Goal: Information Seeking & Learning: Check status

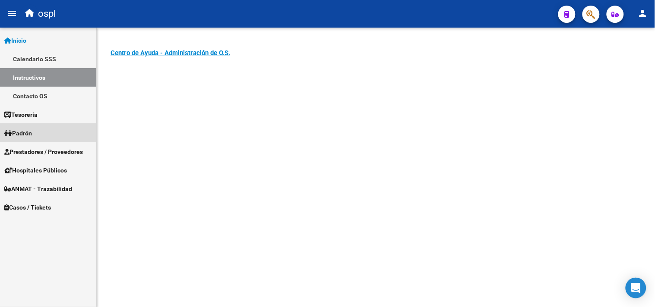
click at [47, 133] on link "Padrón" at bounding box center [48, 133] width 96 height 19
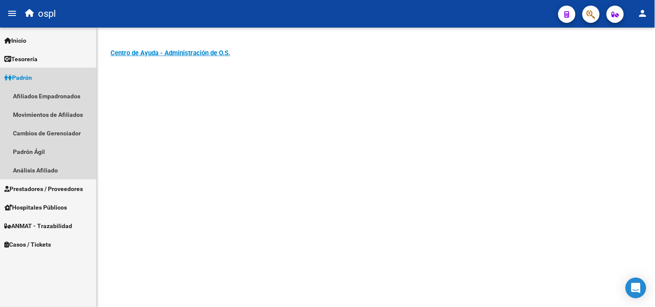
click at [24, 76] on span "Padrón" at bounding box center [18, 77] width 28 height 9
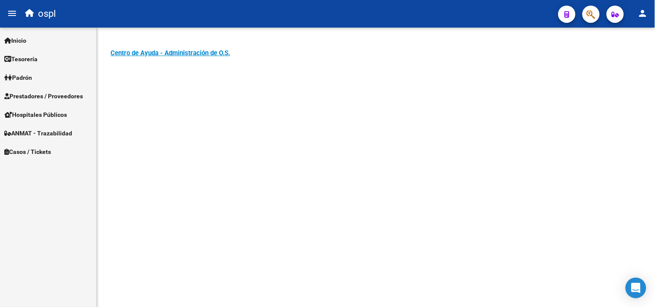
click at [24, 76] on span "Padrón" at bounding box center [18, 77] width 28 height 9
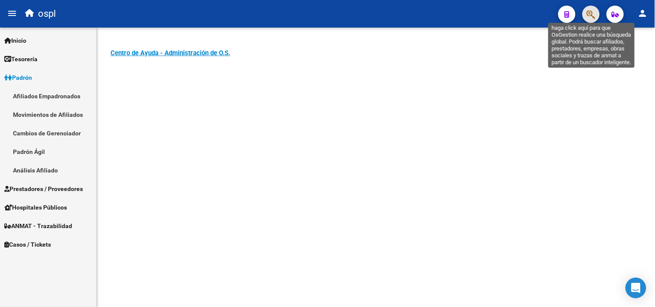
click at [592, 16] on icon "button" at bounding box center [591, 14] width 9 height 10
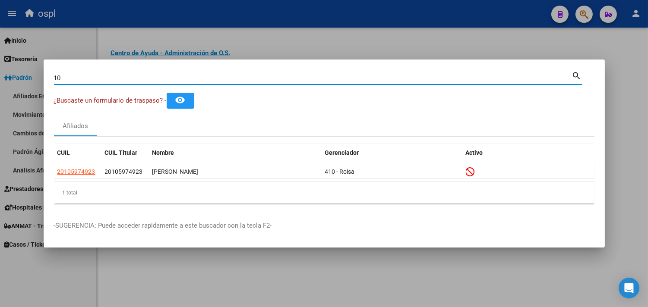
type input "1"
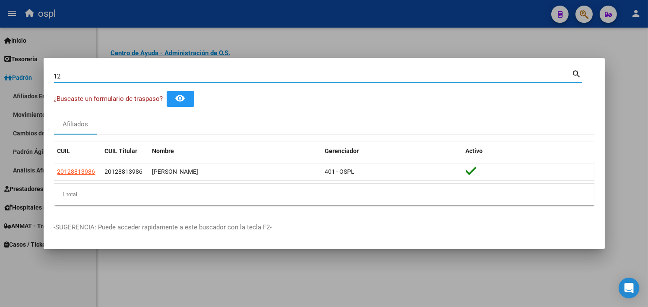
type input "1"
type input "12305617"
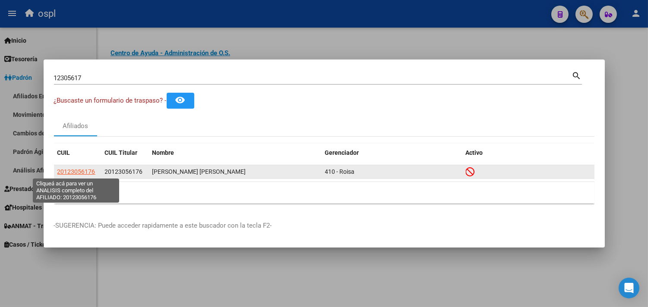
click at [89, 169] on span "20123056176" at bounding box center [76, 171] width 38 height 7
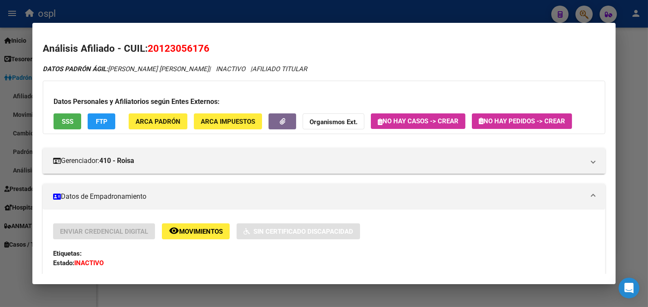
click at [631, 197] on div at bounding box center [324, 153] width 648 height 307
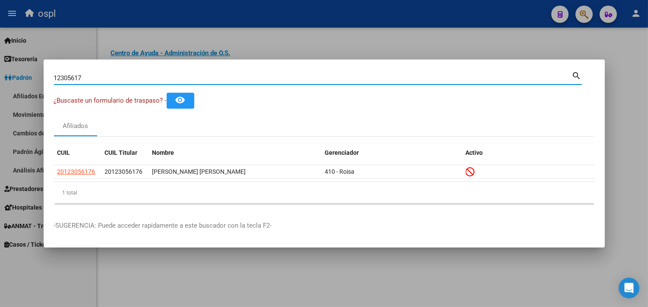
drag, startPoint x: 89, startPoint y: 79, endPoint x: 41, endPoint y: 79, distance: 48.4
click at [41, 79] on div "12305617 Buscar (apellido, dni, cuil, nro traspaso, cuit, obra social) search ¿…" at bounding box center [324, 153] width 648 height 307
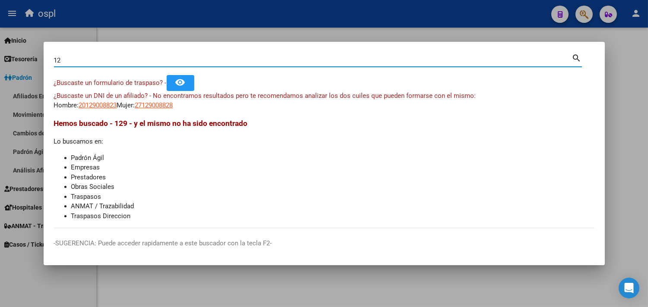
type input "1"
type input "13618875"
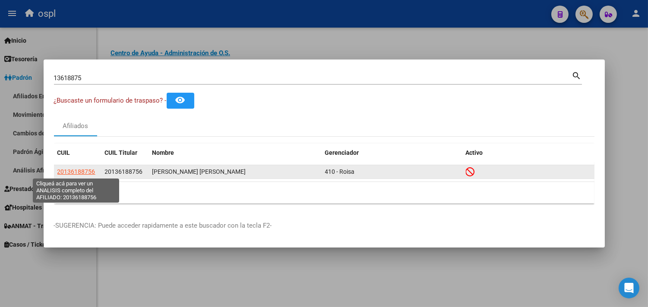
click at [80, 174] on span "20136188756" at bounding box center [76, 171] width 38 height 7
type textarea "20136188756"
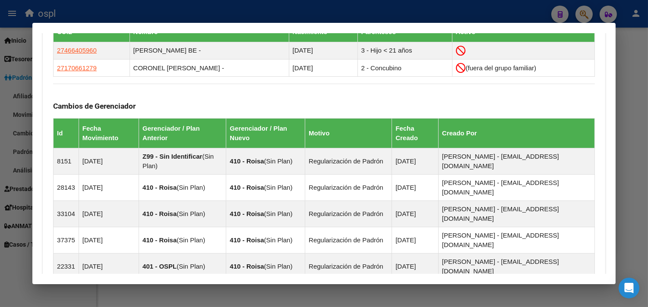
scroll to position [576, 0]
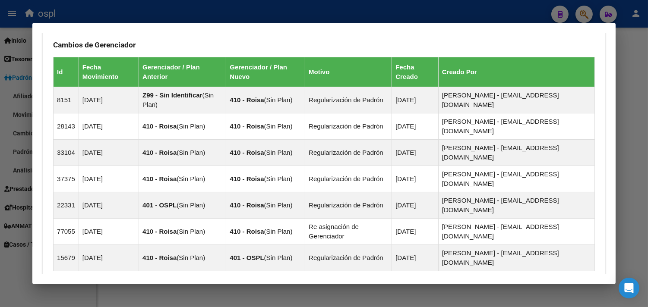
click at [421, 2] on div at bounding box center [324, 153] width 648 height 307
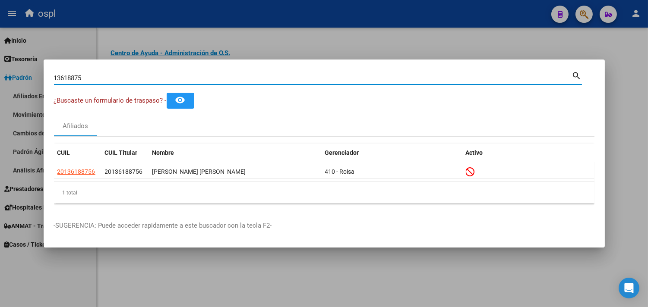
drag, startPoint x: 92, startPoint y: 78, endPoint x: 26, endPoint y: 76, distance: 65.7
click at [26, 76] on div "13618875 Buscar (apellido, dni, cuil, nro traspaso, cuit, obra social) search ¿…" at bounding box center [324, 153] width 648 height 307
type input "13715411"
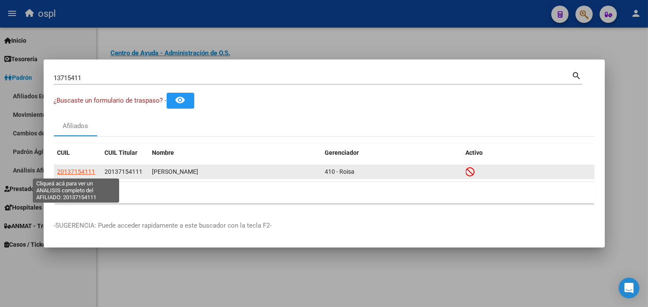
click at [79, 174] on span "20137154111" at bounding box center [76, 171] width 38 height 7
type textarea "20137154111"
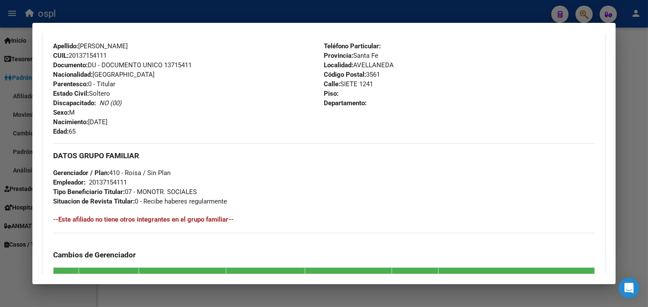
scroll to position [322, 0]
click at [240, 8] on div at bounding box center [324, 153] width 648 height 307
